Goal: Task Accomplishment & Management: Manage account settings

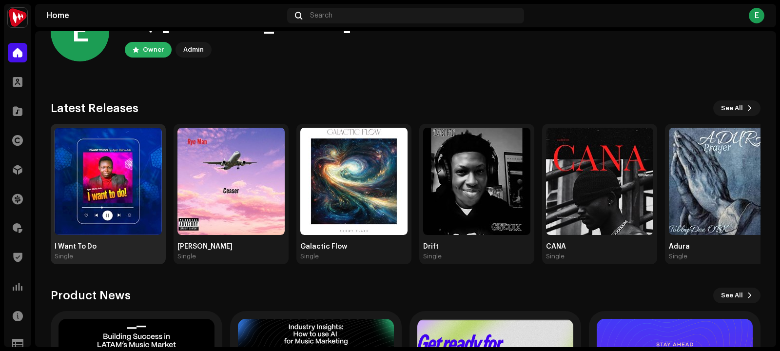
scroll to position [54, 0]
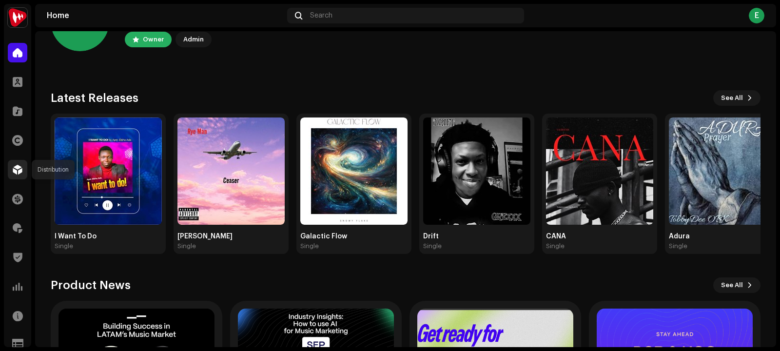
click at [15, 168] on span at bounding box center [18, 170] width 10 height 8
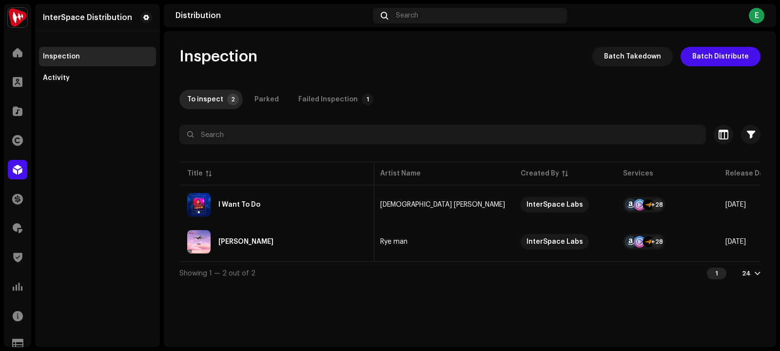
scroll to position [0, 3]
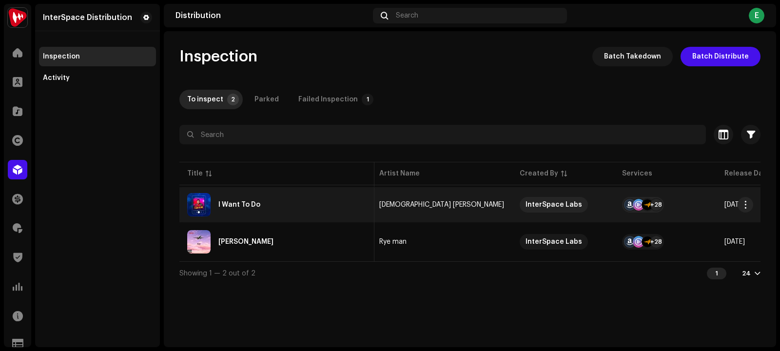
click at [227, 210] on div "I Want To Do" at bounding box center [276, 204] width 179 height 23
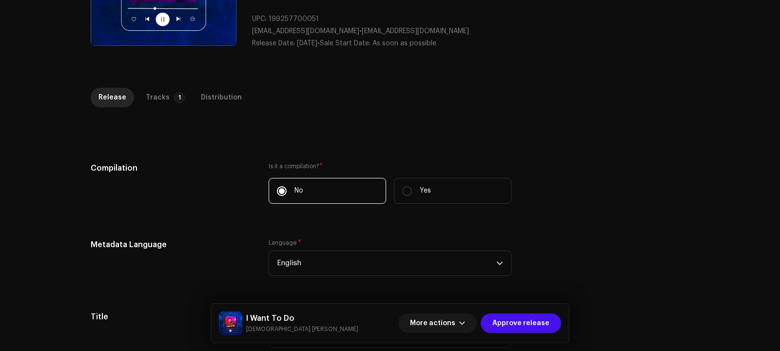
scroll to position [124, 0]
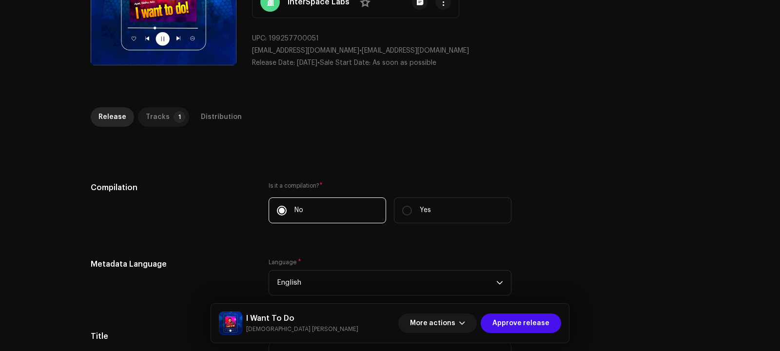
click at [152, 117] on div "Tracks" at bounding box center [158, 116] width 24 height 19
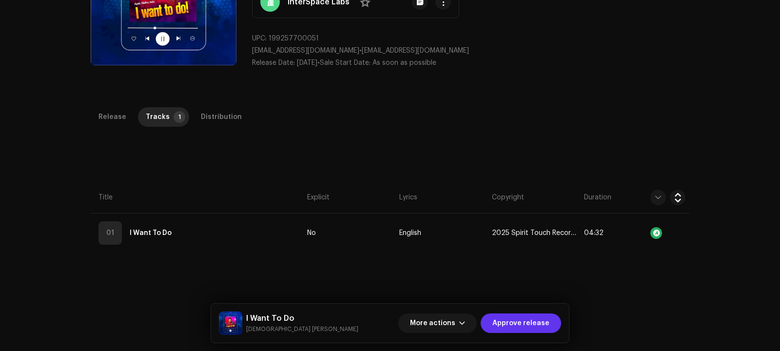
click at [521, 323] on span "Approve release" at bounding box center [520, 322] width 57 height 19
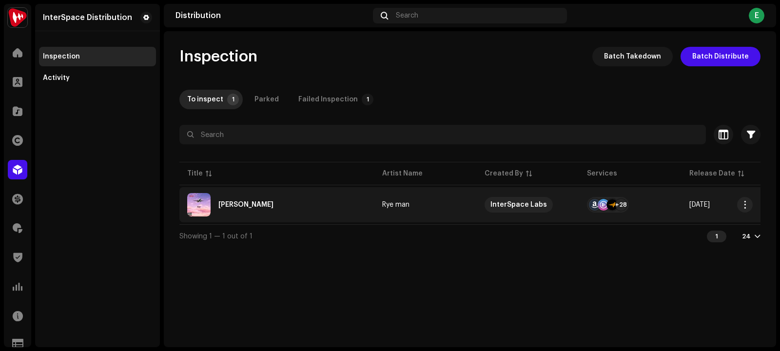
click at [220, 205] on div "[PERSON_NAME]" at bounding box center [245, 204] width 55 height 7
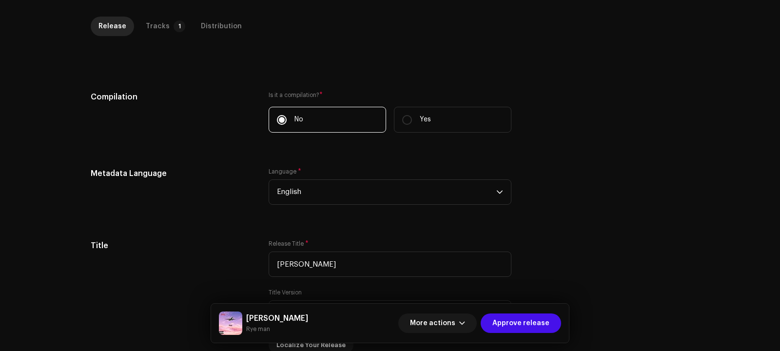
scroll to position [67, 0]
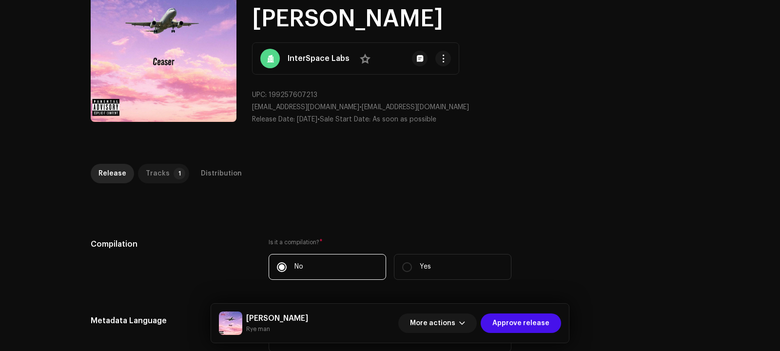
click at [173, 171] on p-badge "1" at bounding box center [179, 174] width 12 height 12
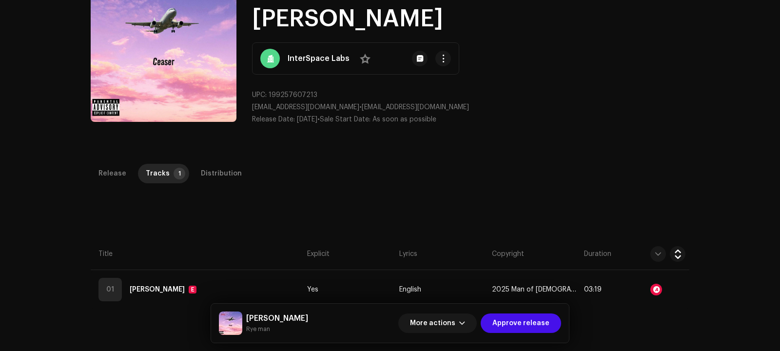
scroll to position [143, 0]
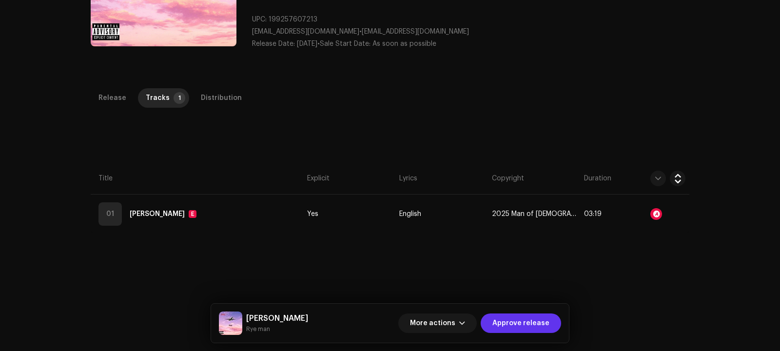
click at [517, 319] on span "Approve release" at bounding box center [520, 322] width 57 height 19
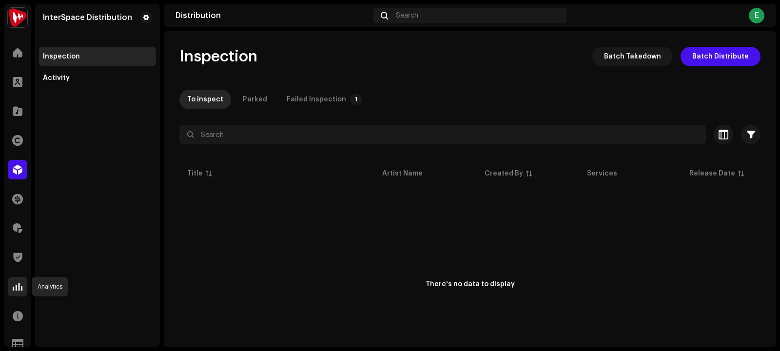
click at [19, 286] on span at bounding box center [18, 287] width 10 height 8
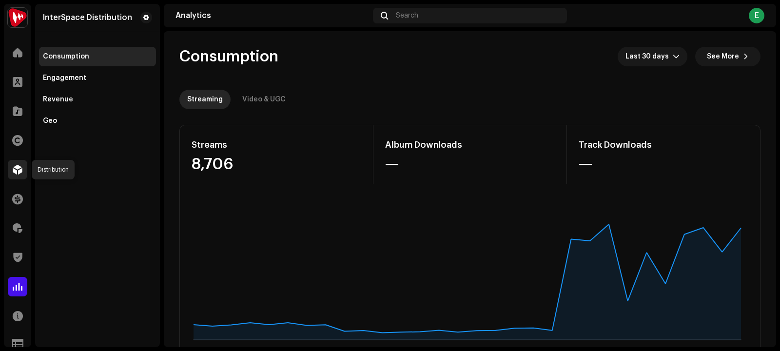
click at [18, 169] on span at bounding box center [18, 170] width 10 height 8
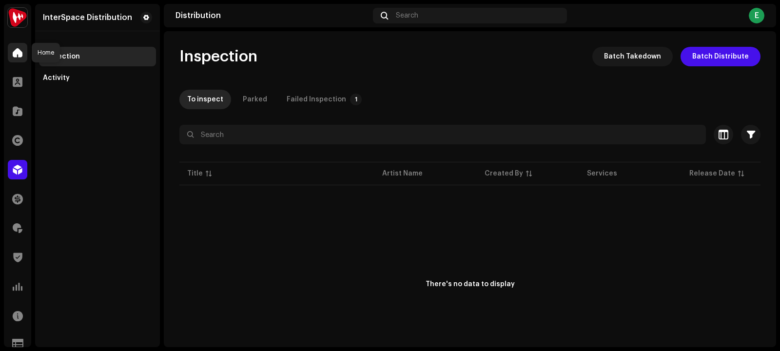
click at [18, 56] on span at bounding box center [18, 53] width 10 height 8
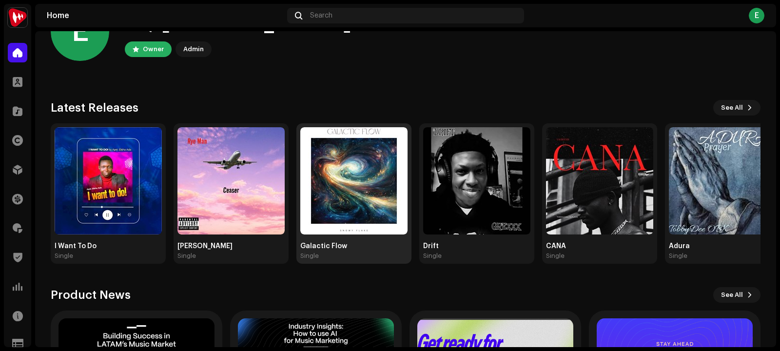
scroll to position [61, 0]
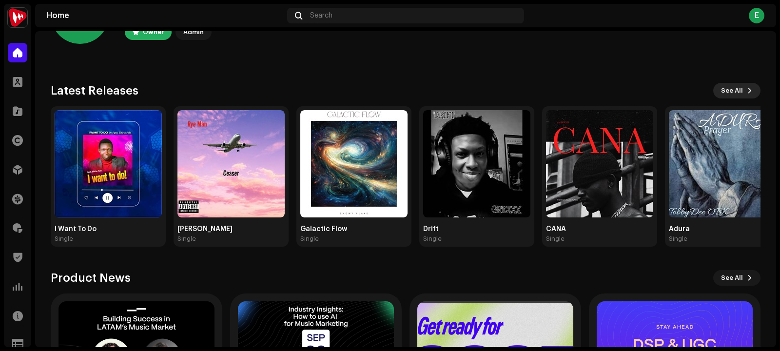
click at [726, 89] on span "See All" at bounding box center [732, 90] width 22 height 19
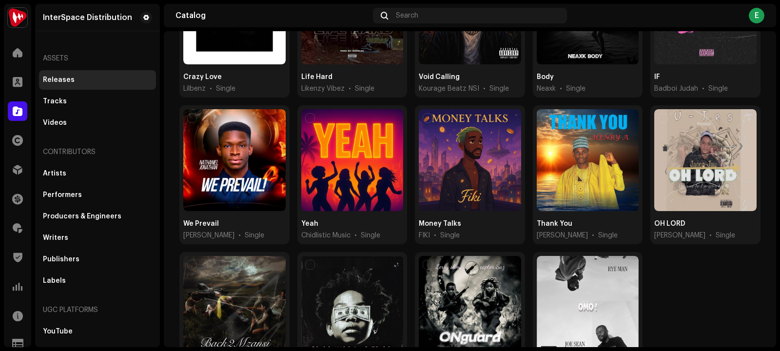
scroll to position [530, 0]
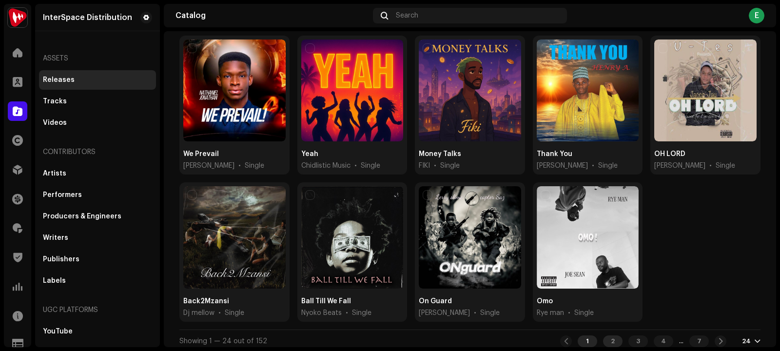
click at [606, 336] on div "2" at bounding box center [612, 341] width 19 height 12
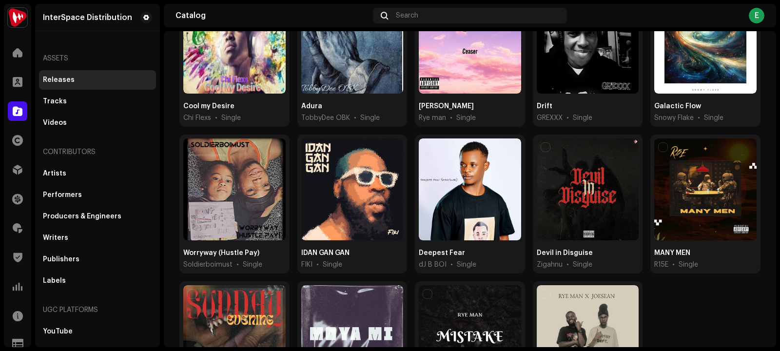
scroll to position [304, 0]
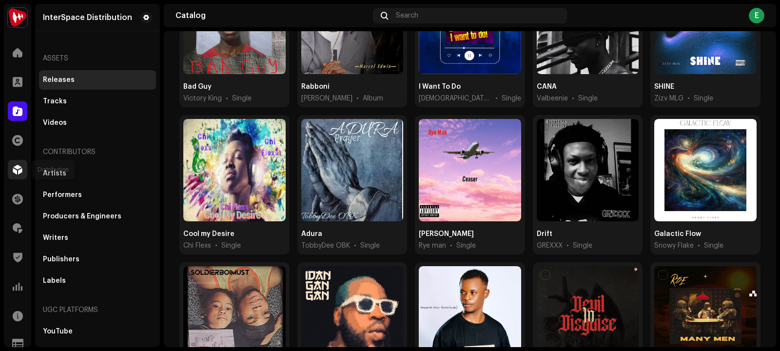
click at [18, 175] on div at bounding box center [17, 169] width 19 height 19
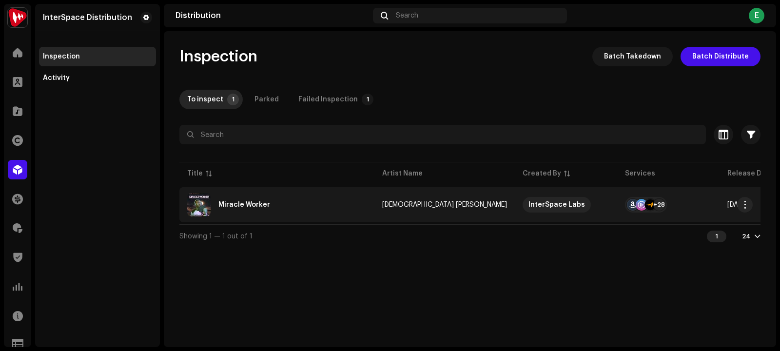
click at [231, 202] on div "Miracle Worker" at bounding box center [244, 204] width 52 height 7
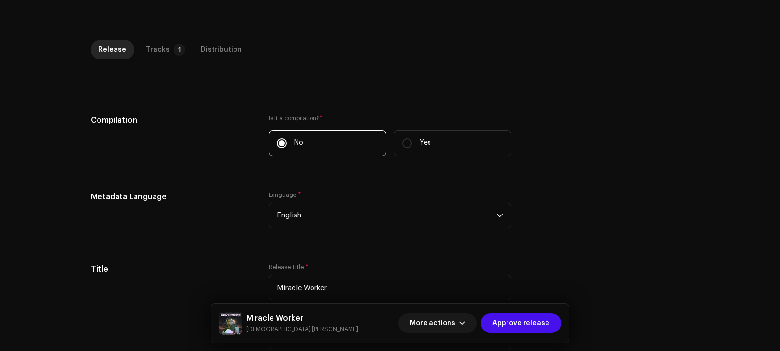
scroll to position [120, 0]
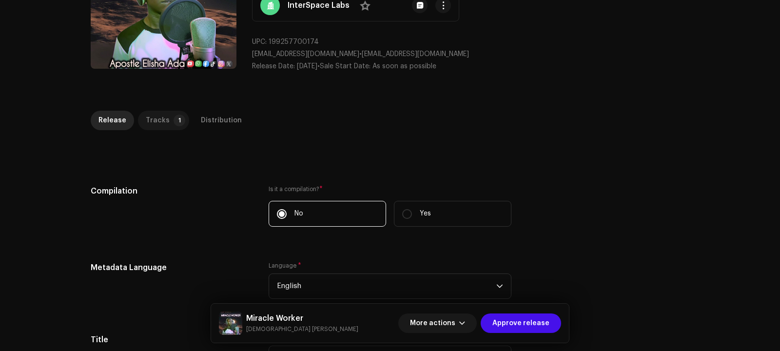
click at [164, 125] on p-tab "Tracks 1" at bounding box center [163, 120] width 51 height 19
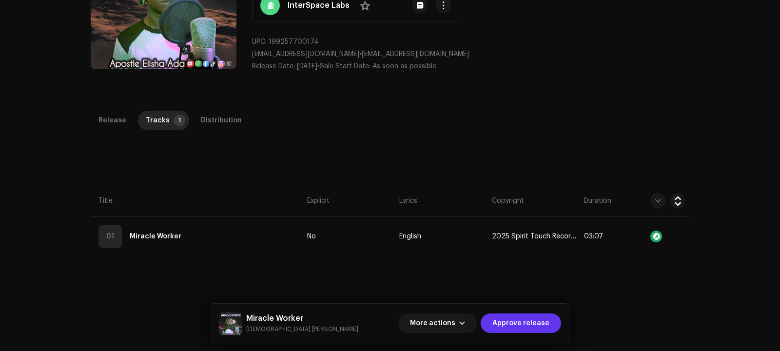
click at [523, 316] on span "Approve release" at bounding box center [520, 322] width 57 height 19
